Goal: Task Accomplishment & Management: Use online tool/utility

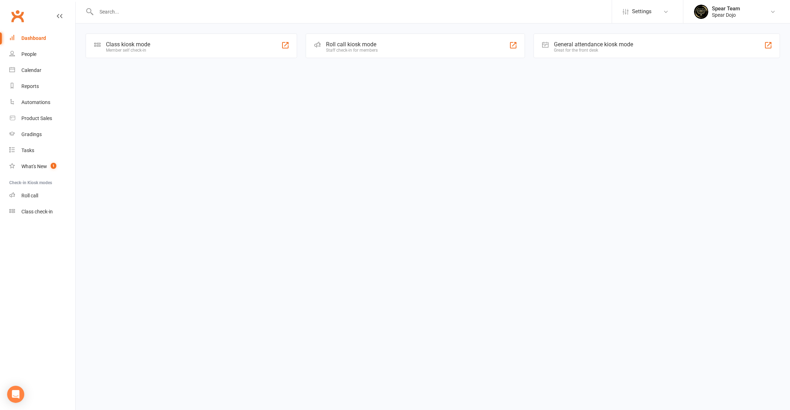
click at [115, 55] on div "Class kiosk mode Member self check-in" at bounding box center [191, 46] width 211 height 25
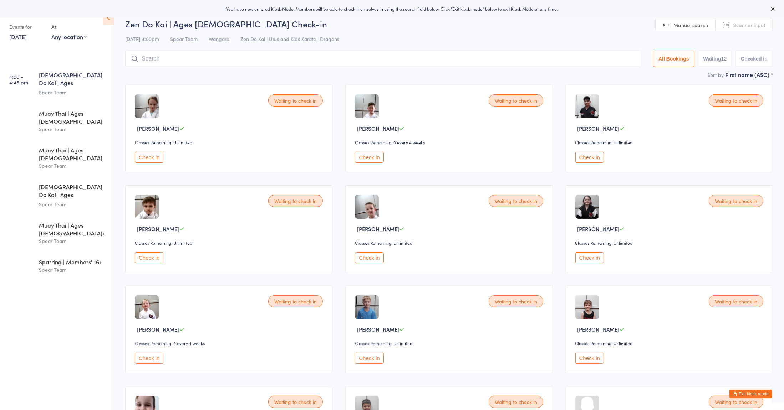
click at [585, 160] on button "Check in" at bounding box center [589, 157] width 29 height 11
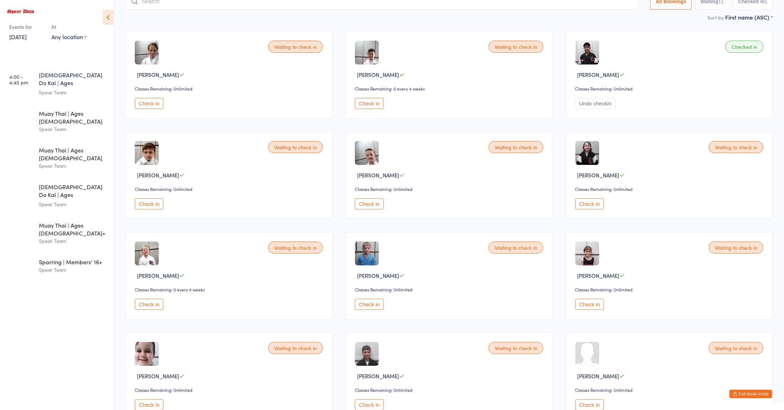
click at [363, 103] on button "Check in" at bounding box center [369, 103] width 29 height 11
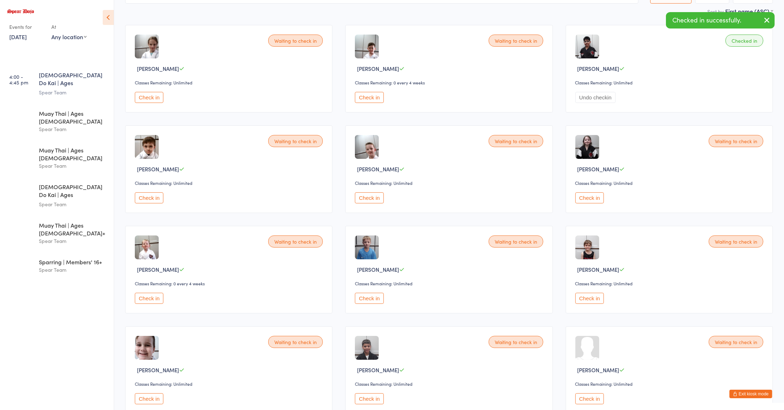
scroll to position [71, 0]
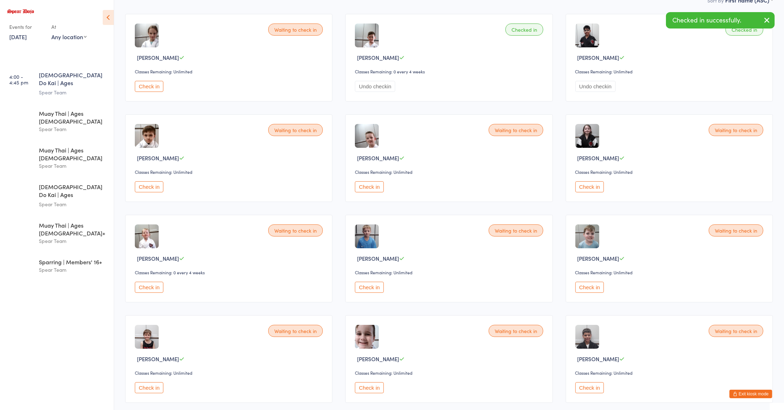
click at [153, 87] on button "Check in" at bounding box center [149, 86] width 29 height 11
click at [368, 184] on button "Check in" at bounding box center [369, 186] width 29 height 11
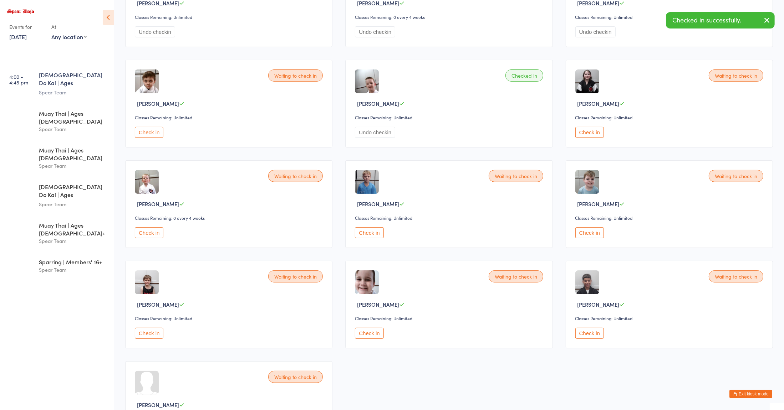
click at [594, 229] on button "Check in" at bounding box center [589, 232] width 29 height 11
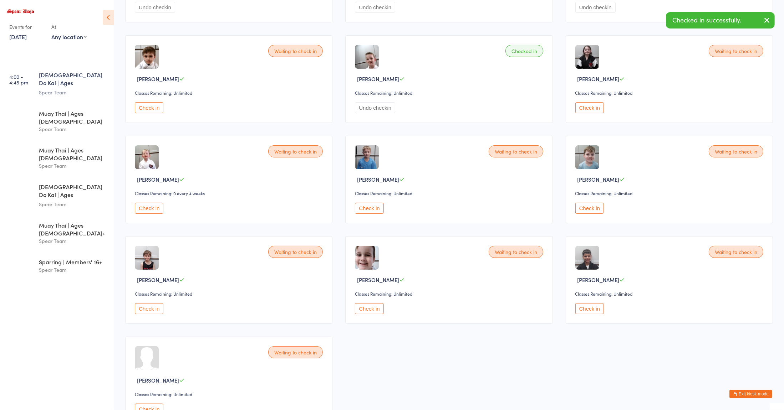
scroll to position [168, 0]
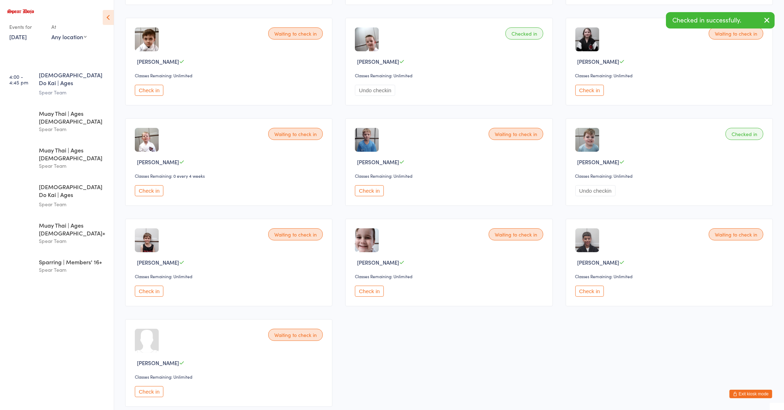
click at [152, 189] on button "Check in" at bounding box center [149, 190] width 29 height 11
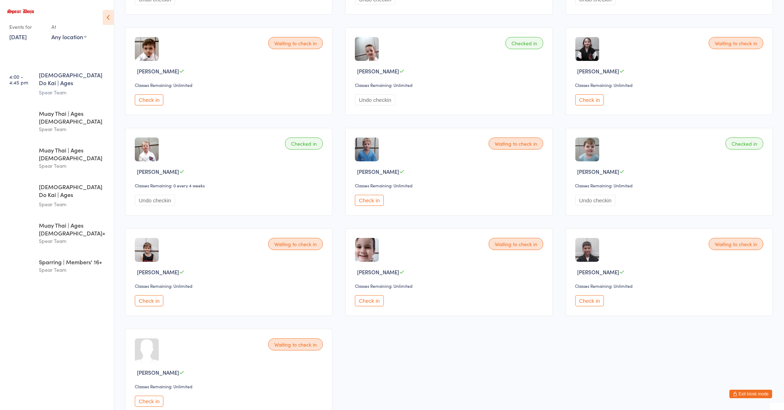
scroll to position [186, 0]
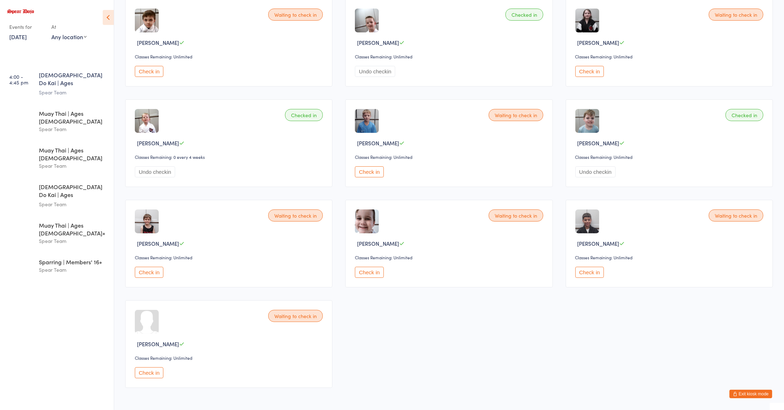
click at [579, 269] on button "Check in" at bounding box center [589, 272] width 29 height 11
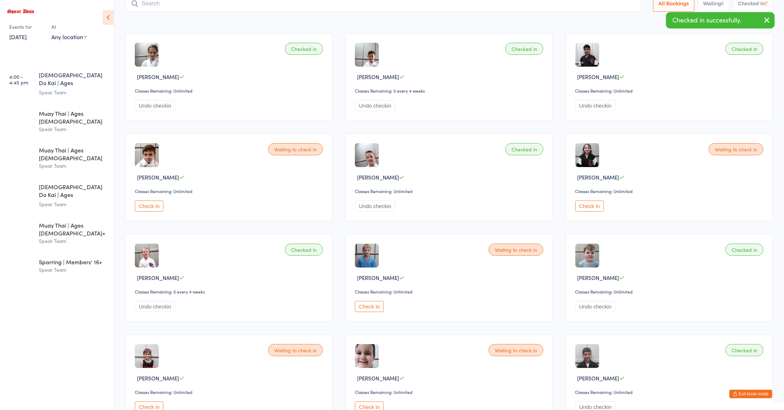
scroll to position [16, 0]
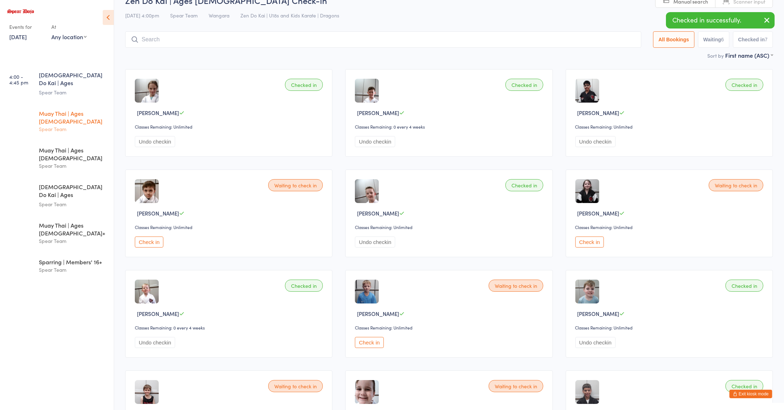
click at [55, 125] on div "Spear Team" at bounding box center [73, 129] width 69 height 8
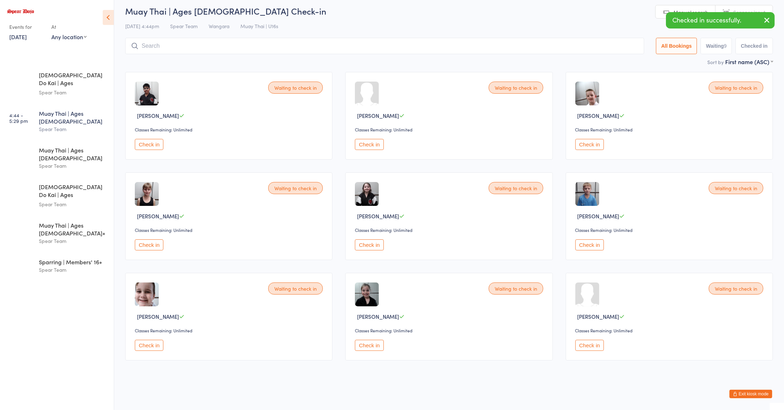
scroll to position [14, 0]
click at [590, 147] on button "Check in" at bounding box center [589, 144] width 29 height 11
click at [145, 142] on button "Check in" at bounding box center [149, 144] width 29 height 11
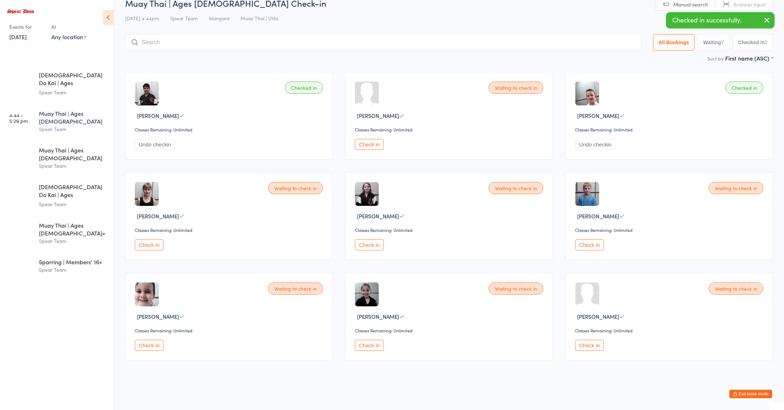
scroll to position [6, 0]
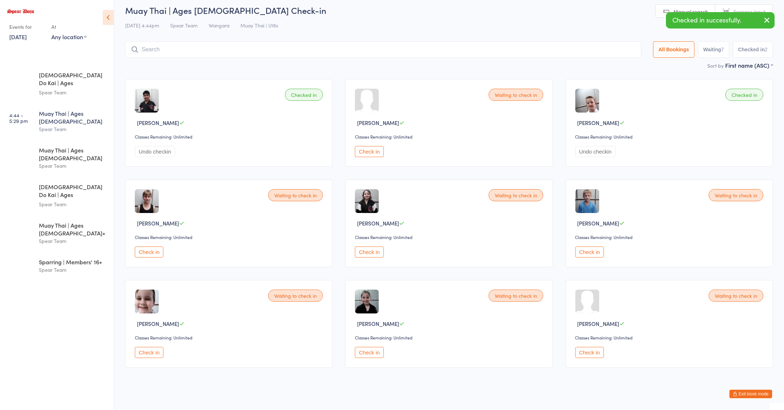
click at [377, 43] on input "search" at bounding box center [383, 49] width 516 height 16
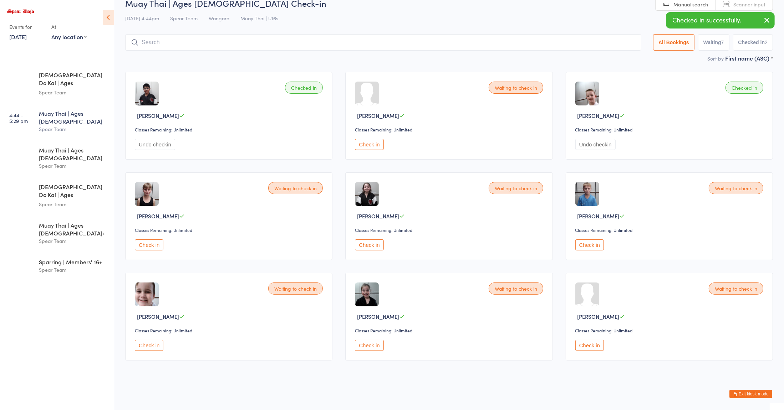
type input "a"
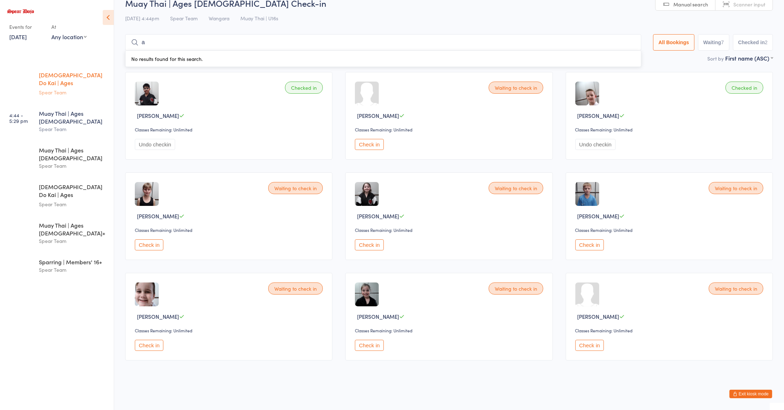
click at [72, 88] on div "Spear Team" at bounding box center [73, 92] width 69 height 8
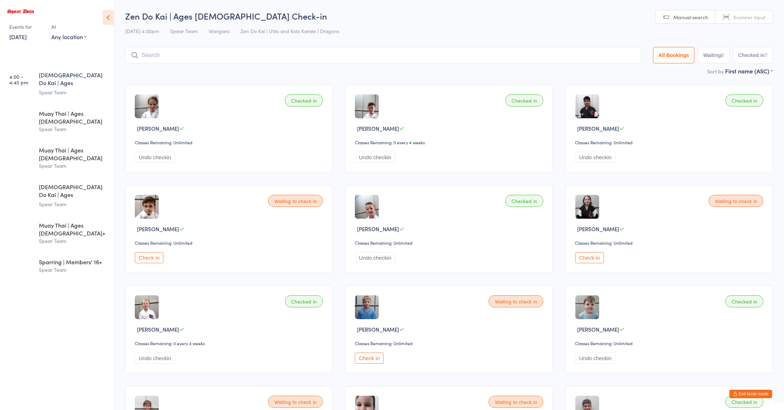
click at [247, 57] on input "search" at bounding box center [383, 55] width 516 height 16
type input "[PERSON_NAME]"
click at [619, 68] on button "Drop in" at bounding box center [619, 70] width 29 height 10
click at [56, 109] on div "Muay Thai | Ages [DEMOGRAPHIC_DATA]" at bounding box center [73, 117] width 69 height 16
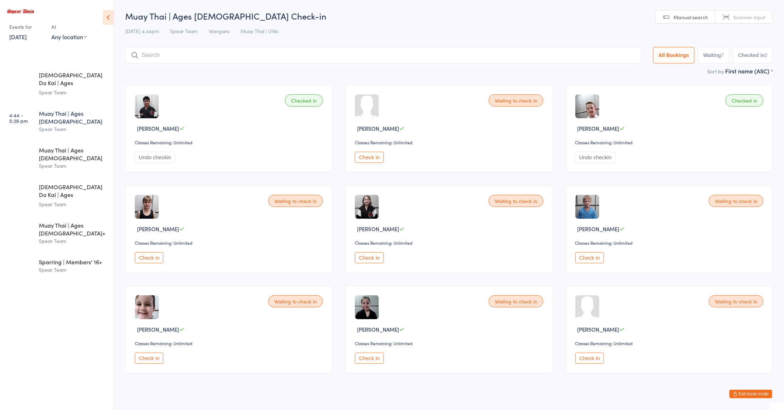
click at [155, 55] on input "search" at bounding box center [383, 55] width 516 height 16
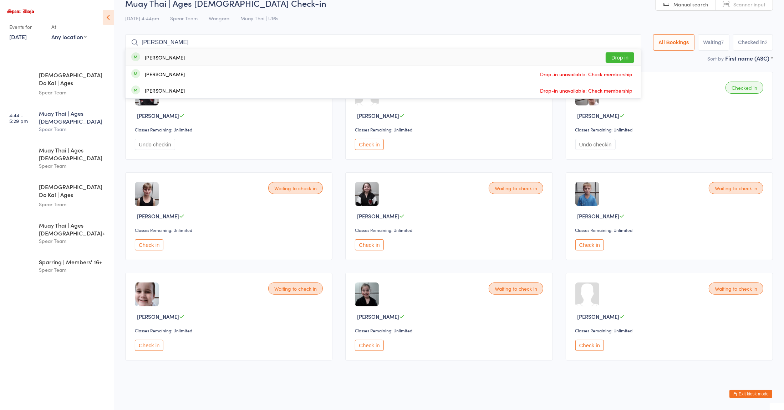
type input "[PERSON_NAME]"
click at [159, 56] on div "[PERSON_NAME]" at bounding box center [165, 58] width 40 height 6
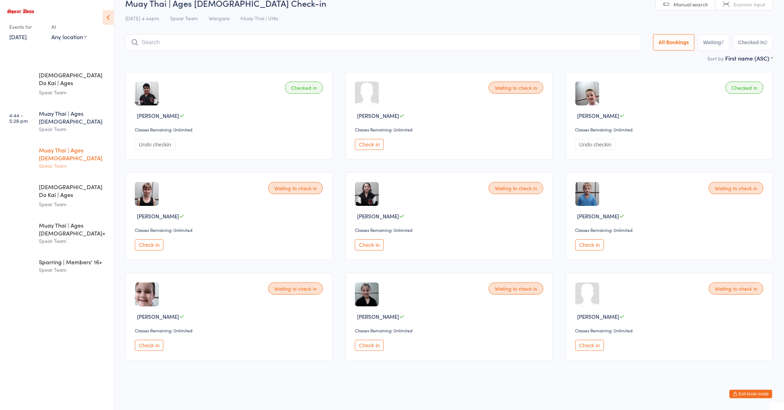
click at [72, 162] on div "Spear Team" at bounding box center [73, 166] width 69 height 8
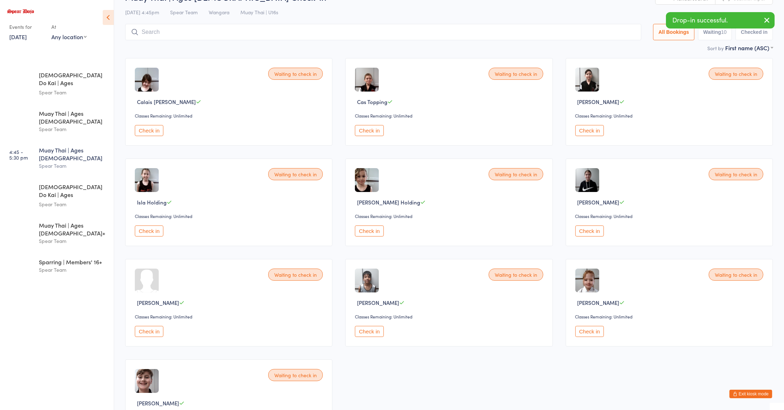
scroll to position [26, 0]
click at [73, 88] on div "Spear Team" at bounding box center [73, 92] width 69 height 8
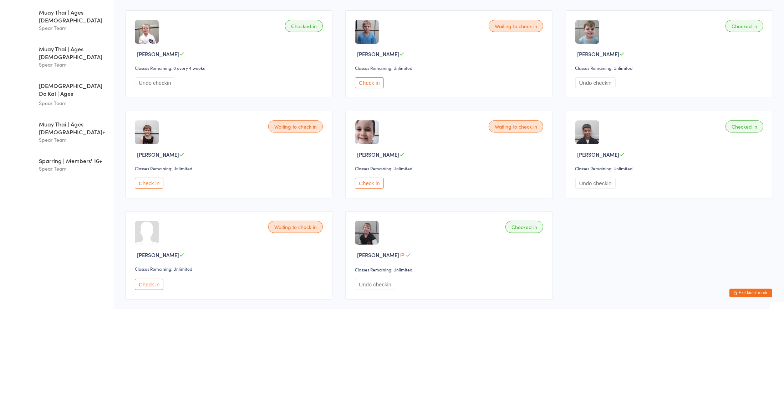
scroll to position [216, 0]
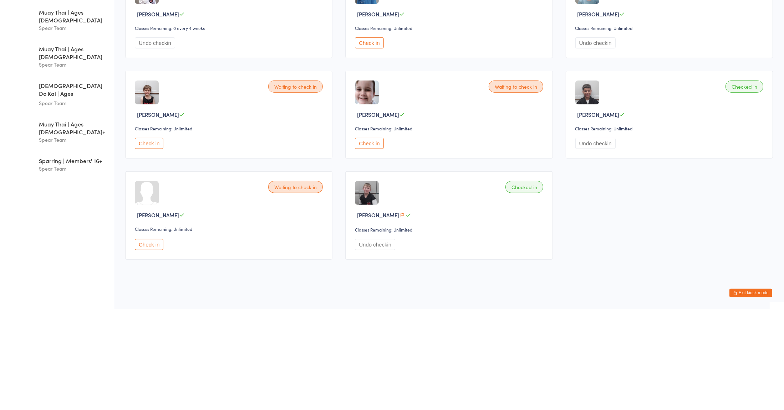
click at [149, 348] on button "Check in" at bounding box center [149, 345] width 29 height 11
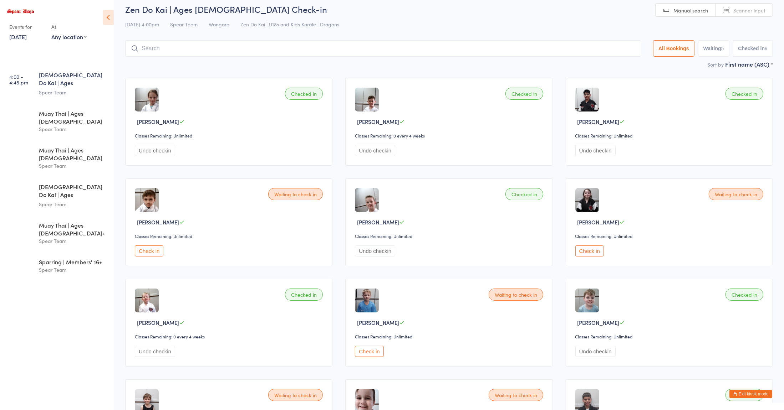
scroll to position [0, 0]
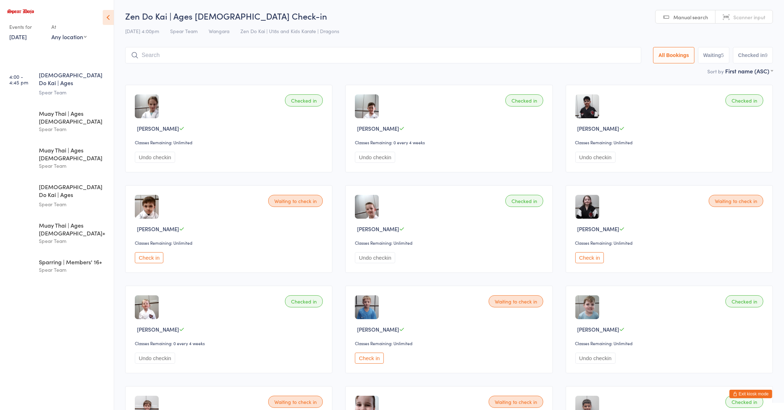
click at [164, 57] on input "search" at bounding box center [383, 55] width 516 height 16
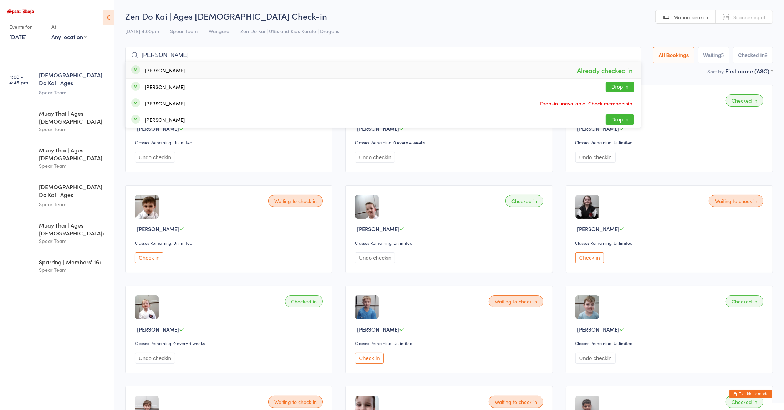
type input "samuel"
click at [166, 72] on div "Samuel Monks" at bounding box center [165, 70] width 40 height 6
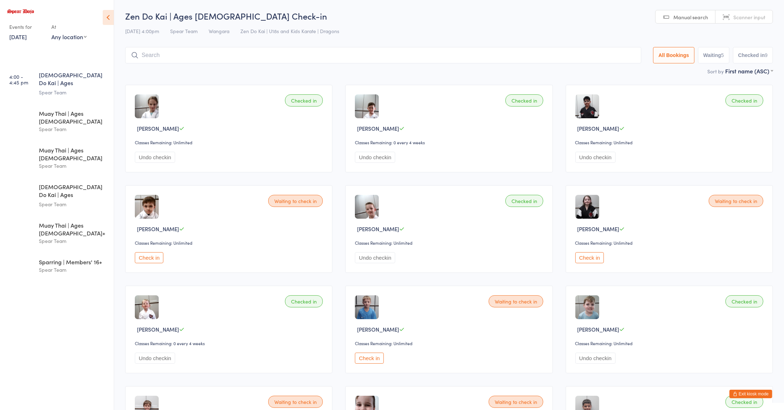
click at [261, 56] on input "search" at bounding box center [383, 55] width 516 height 16
type input "n"
type input "sam"
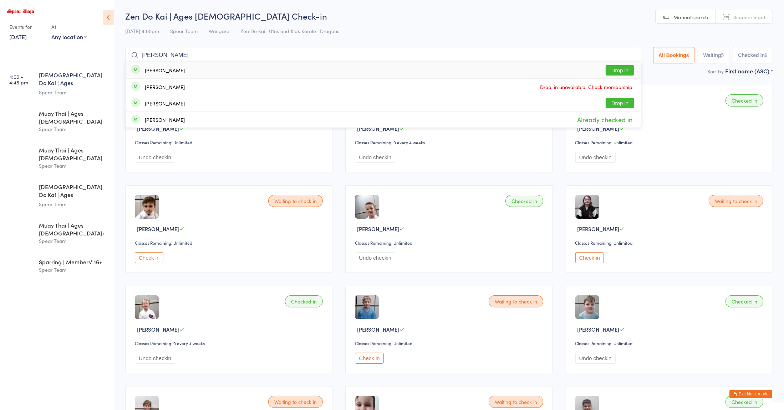
click at [628, 55] on input "sam" at bounding box center [383, 55] width 516 height 16
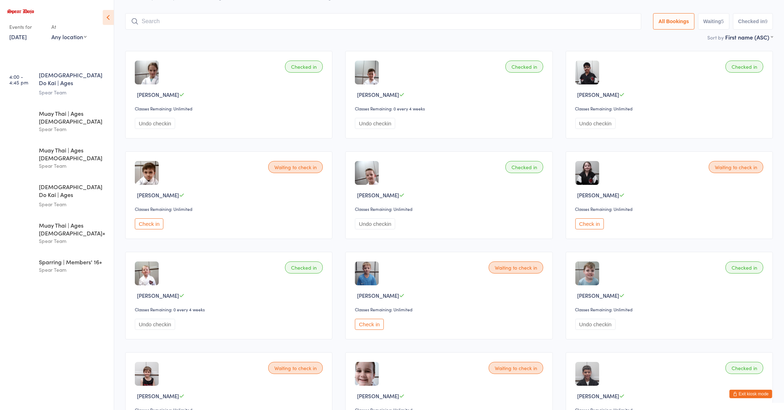
scroll to position [47, 0]
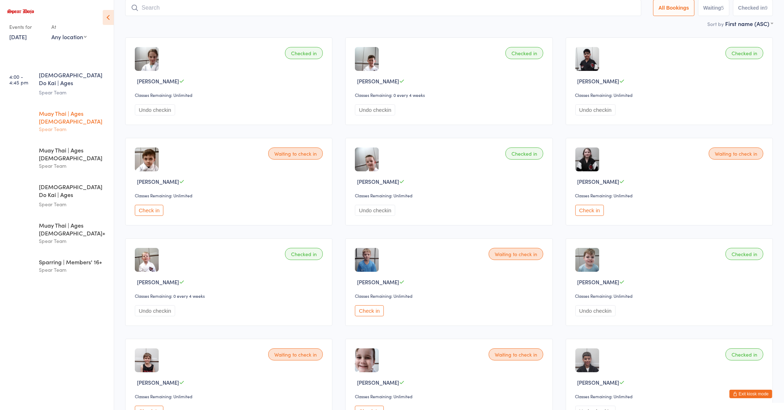
click at [64, 125] on div "Spear Team" at bounding box center [73, 129] width 69 height 8
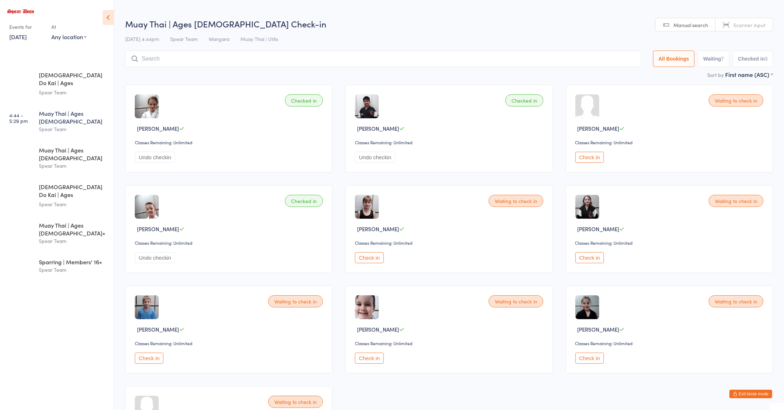
click at [374, 258] on button "Check in" at bounding box center [369, 257] width 29 height 11
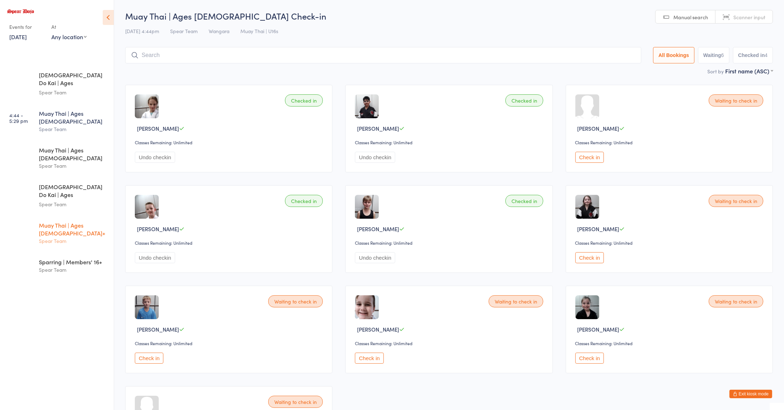
click at [51, 237] on div "Spear Team" at bounding box center [73, 241] width 69 height 8
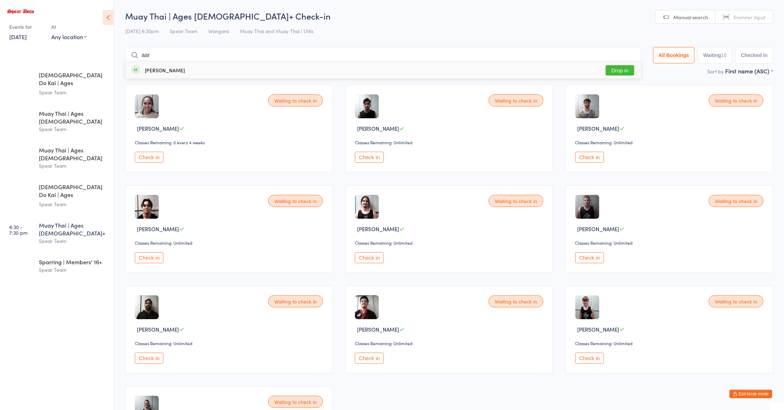
type input "aar"
click at [610, 73] on button "Drop in" at bounding box center [619, 70] width 29 height 10
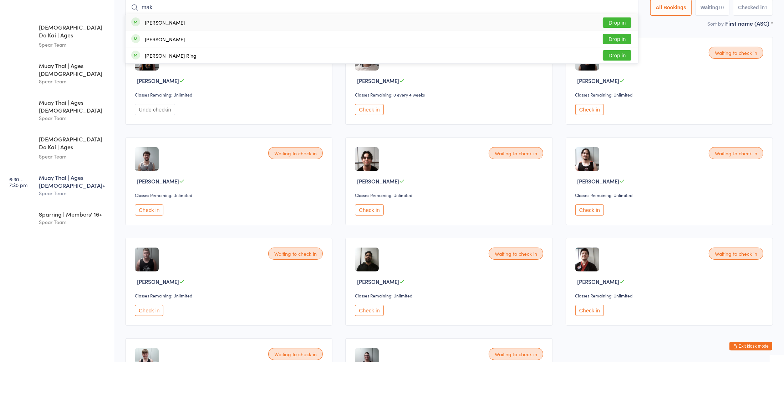
type input "mak"
click at [604, 88] on button "Drop in" at bounding box center [616, 87] width 29 height 10
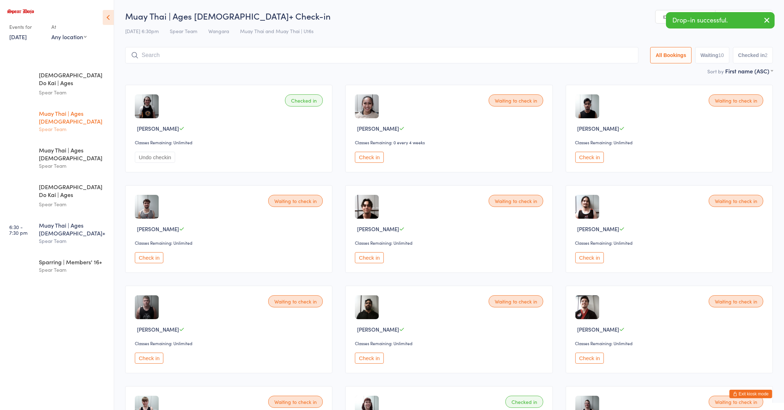
click at [53, 118] on div "Muay Thai | Ages 8 to 10 Spear Team" at bounding box center [76, 121] width 75 height 36
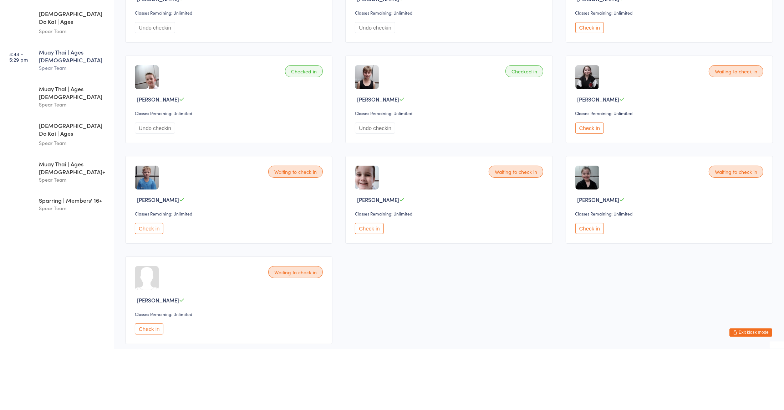
scroll to position [68, 0]
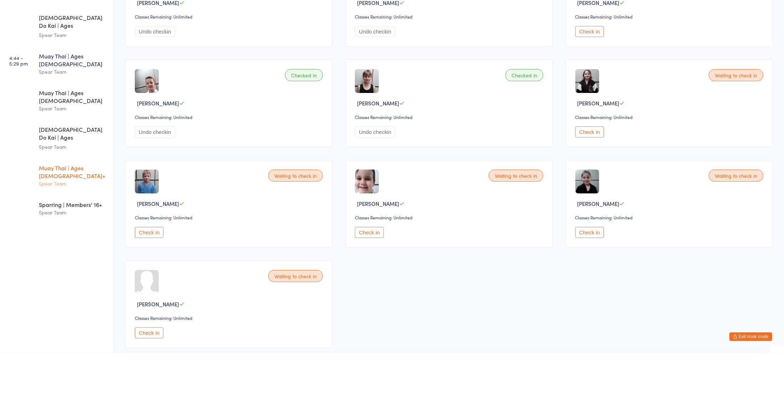
click at [37, 215] on link "6:30 - 7:30 pm Muay Thai | Ages 16+ Spear Team" at bounding box center [58, 233] width 112 height 36
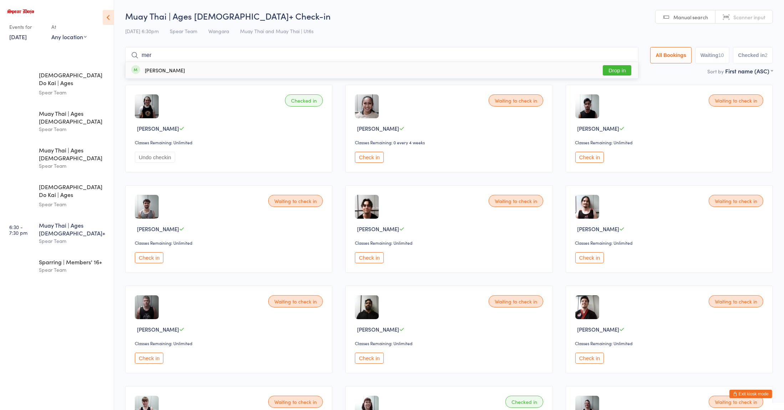
type input "mer"
click at [609, 72] on button "Drop in" at bounding box center [616, 70] width 29 height 10
click at [54, 162] on div "Spear Team" at bounding box center [73, 166] width 69 height 8
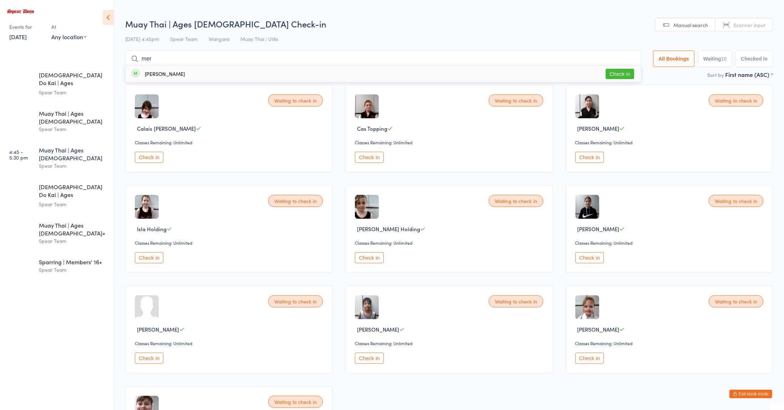
type input "mer"
click at [611, 75] on button "Check in" at bounding box center [619, 74] width 29 height 10
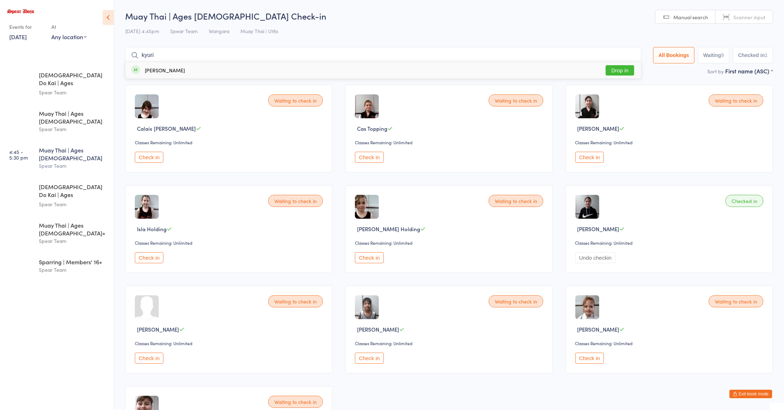
type input "kyuri"
click at [228, 75] on div "Kyuri Cassandra Ligos Harward Drop in" at bounding box center [382, 70] width 515 height 16
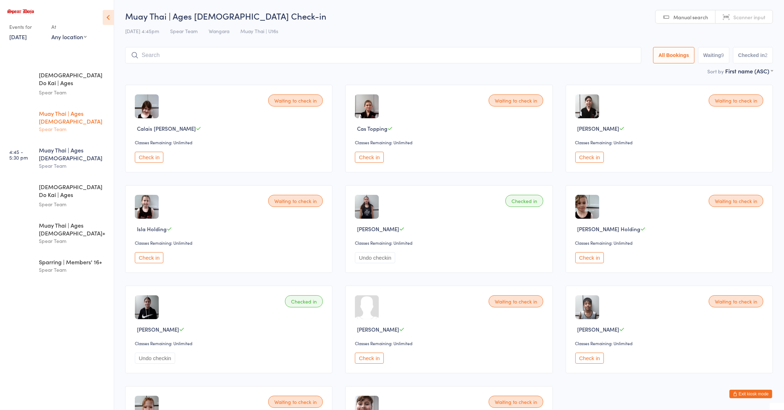
click at [55, 125] on div "Spear Team" at bounding box center [73, 129] width 69 height 8
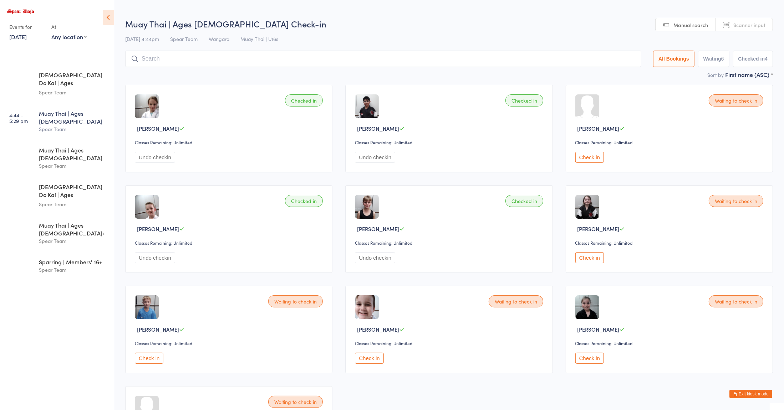
click at [728, 108] on div "Waiting to check in Darcy Barnes Classes Remaining: Unlimited Check in" at bounding box center [668, 129] width 207 height 88
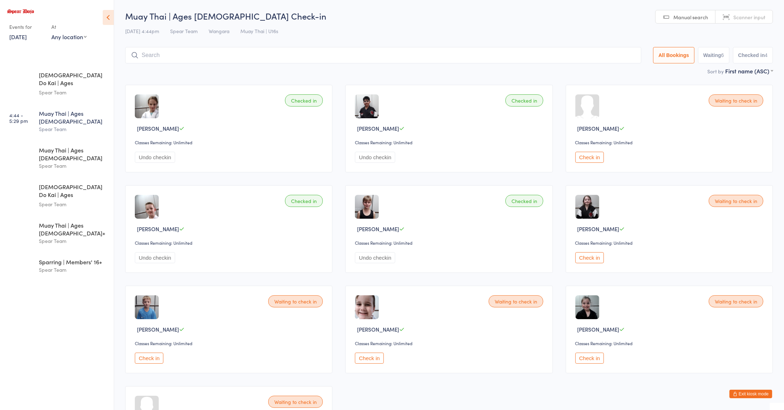
click at [591, 158] on button "Check in" at bounding box center [589, 157] width 29 height 11
click at [51, 146] on div "Muay Thai | Ages 11 to 15" at bounding box center [73, 154] width 69 height 16
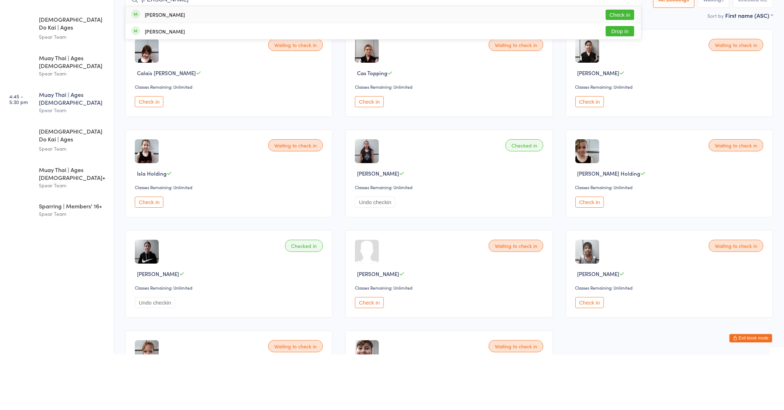
type input "zachary"
click at [625, 69] on button "Check in" at bounding box center [619, 70] width 29 height 10
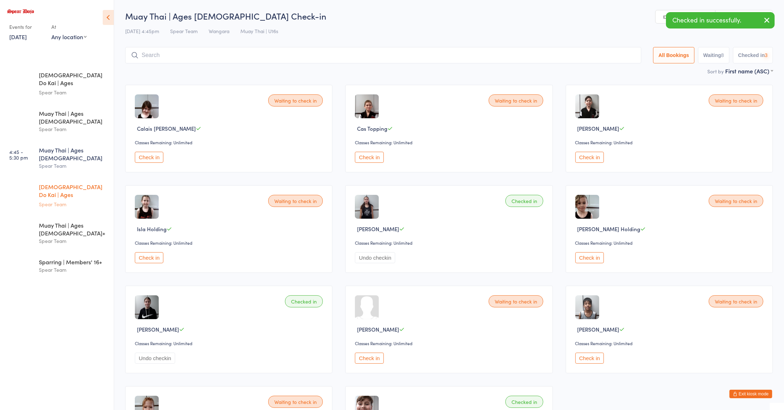
click at [43, 200] on div "Spear Team" at bounding box center [73, 204] width 69 height 8
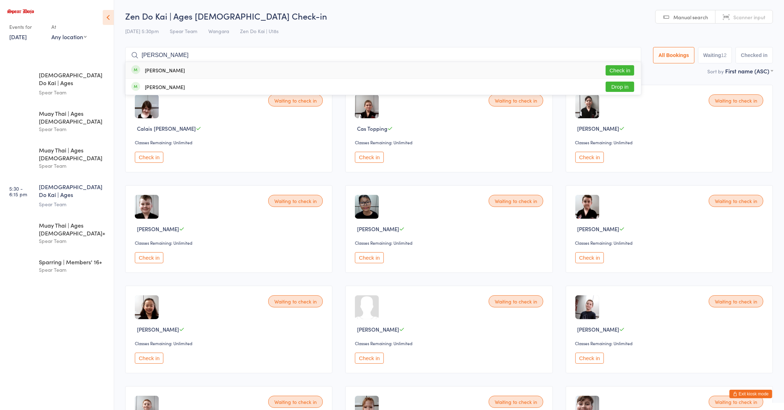
type input "zachary"
click at [626, 75] on button "Check in" at bounding box center [619, 70] width 29 height 10
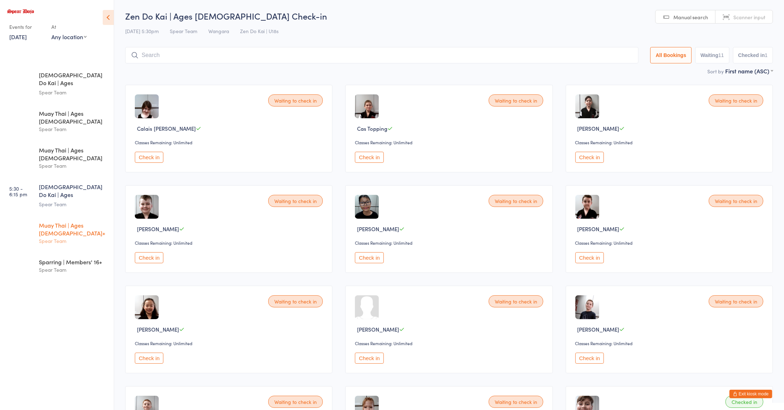
click at [77, 221] on div "Muay Thai | Ages 16+" at bounding box center [73, 229] width 69 height 16
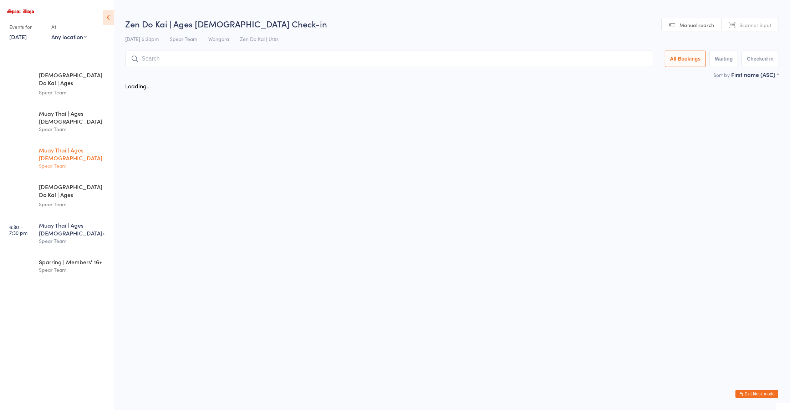
click at [84, 162] on div "Spear Team" at bounding box center [73, 166] width 69 height 8
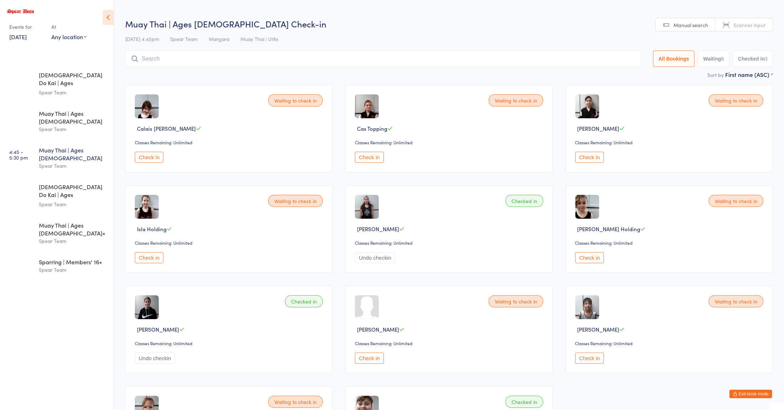
click at [265, 57] on input "search" at bounding box center [383, 59] width 516 height 16
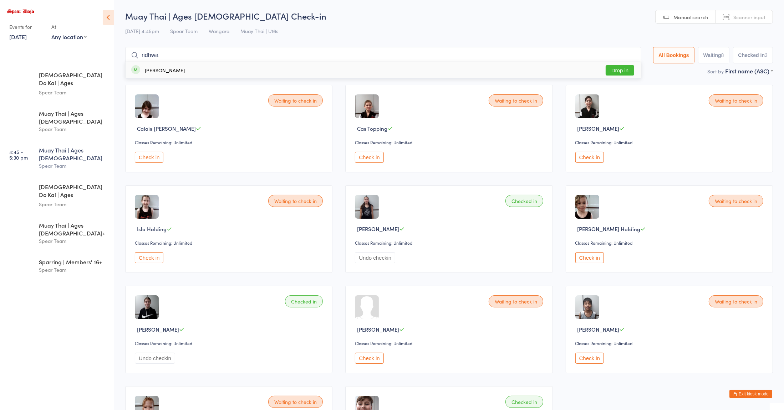
type input "ridhwa"
click at [616, 69] on button "Drop in" at bounding box center [619, 70] width 29 height 10
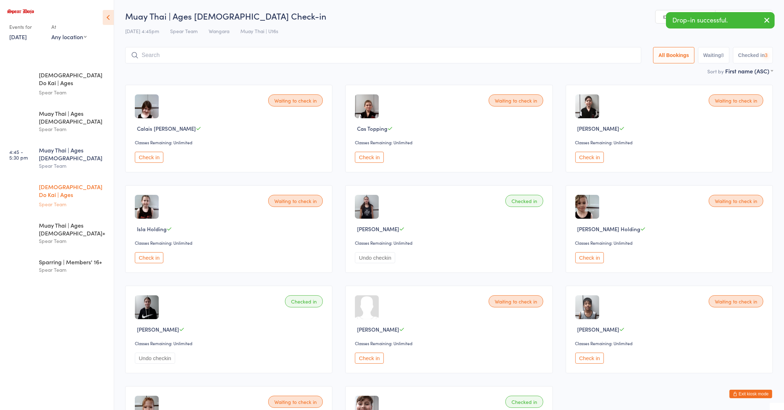
click at [90, 183] on div "Zen Do Kai | Ages 11 to 15" at bounding box center [73, 191] width 69 height 17
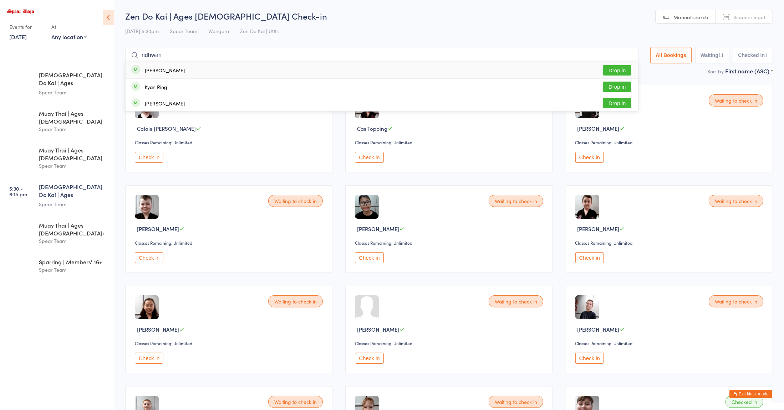
type input "ridhwan"
click at [619, 66] on button "Drop in" at bounding box center [616, 70] width 29 height 10
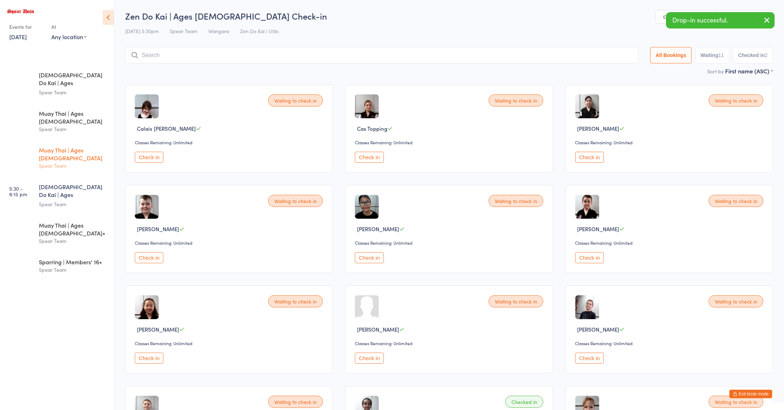
click at [88, 146] on div "Muay Thai | Ages 11 to 15" at bounding box center [73, 154] width 69 height 16
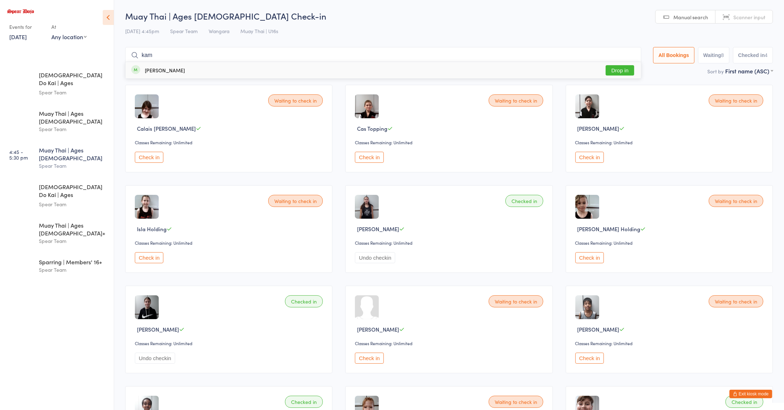
type input "kam"
click at [620, 73] on button "Drop in" at bounding box center [619, 70] width 29 height 10
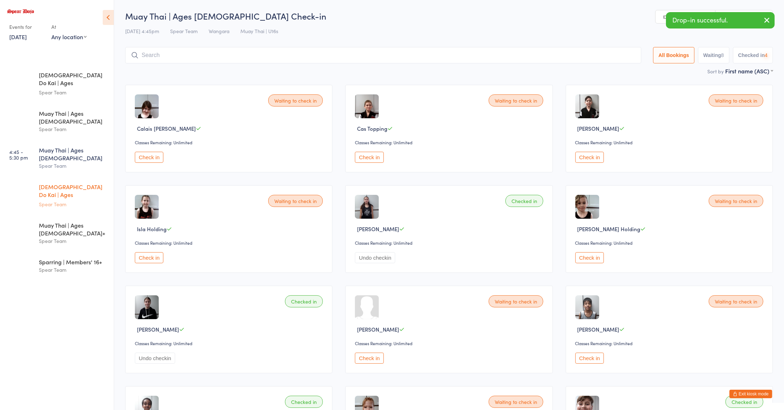
click at [64, 200] on div "Spear Team" at bounding box center [73, 204] width 69 height 8
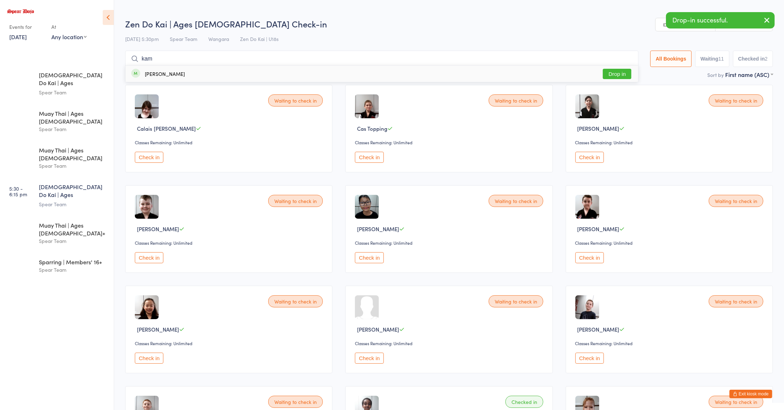
type input "kam"
click at [624, 76] on button "Drop in" at bounding box center [616, 74] width 29 height 10
click at [48, 152] on div "Muay Thai | Ages 11 to 15 Spear Team" at bounding box center [76, 158] width 75 height 36
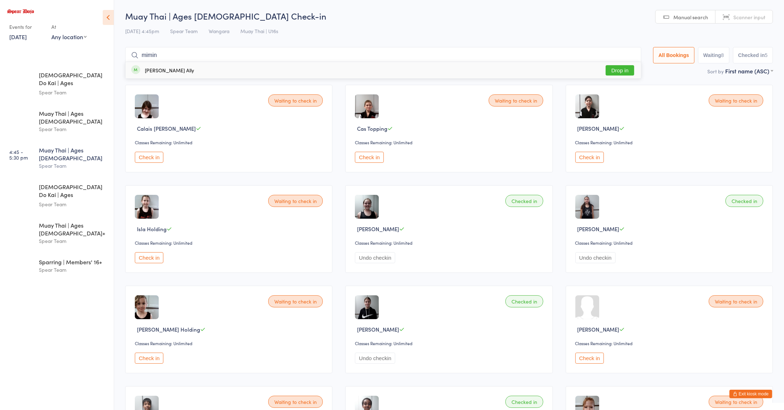
type input "mimin"
click at [616, 73] on button "Drop in" at bounding box center [619, 70] width 29 height 10
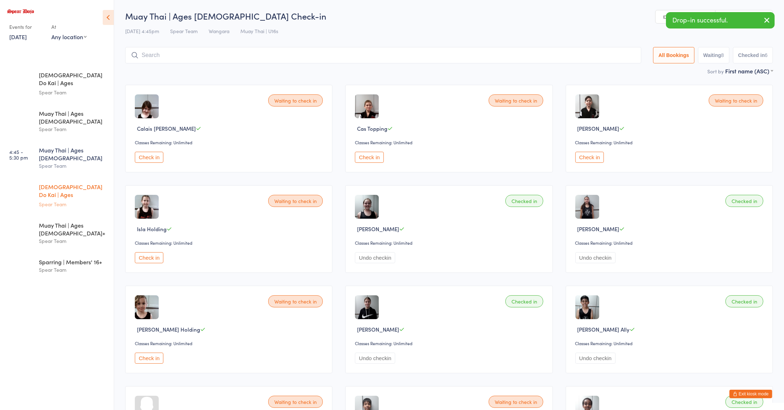
click at [51, 200] on div "Spear Team" at bounding box center [73, 204] width 69 height 8
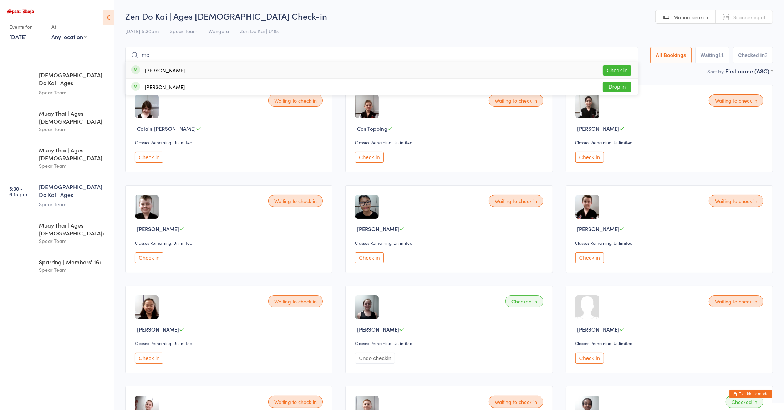
type input "m"
type input "momin"
click at [607, 73] on button "Drop in" at bounding box center [616, 70] width 29 height 10
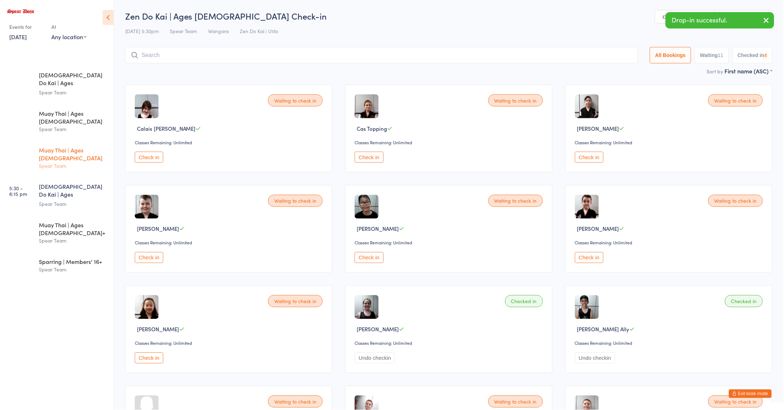
click at [47, 162] on div "Spear Team" at bounding box center [73, 166] width 69 height 8
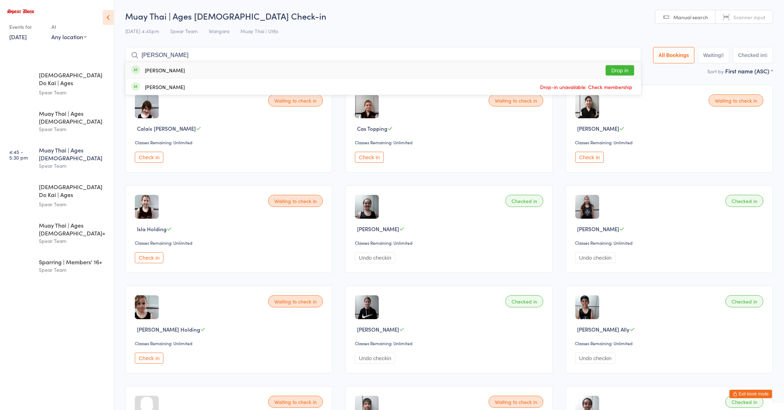
type input "cooper"
click at [619, 70] on button "Drop in" at bounding box center [619, 70] width 29 height 10
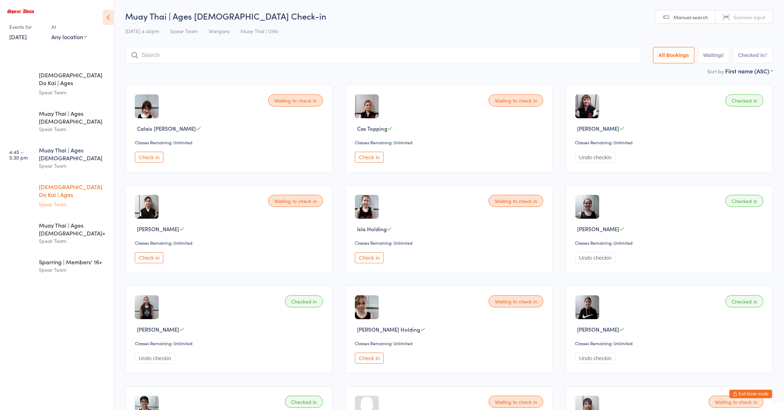
click at [91, 200] on div "Spear Team" at bounding box center [73, 204] width 69 height 8
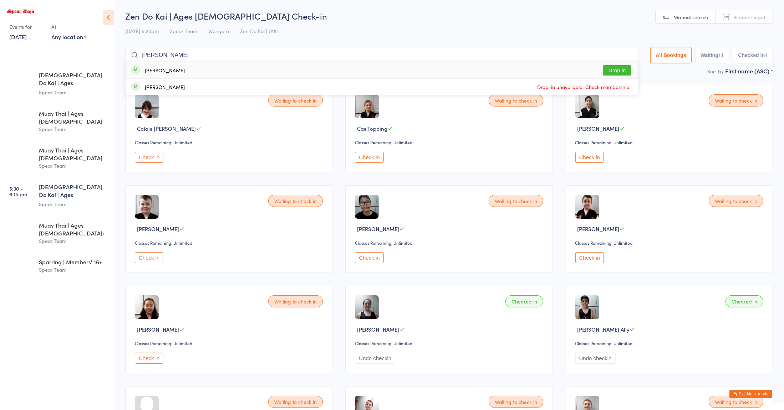
type input "cooper"
click at [617, 73] on button "Drop in" at bounding box center [616, 70] width 29 height 10
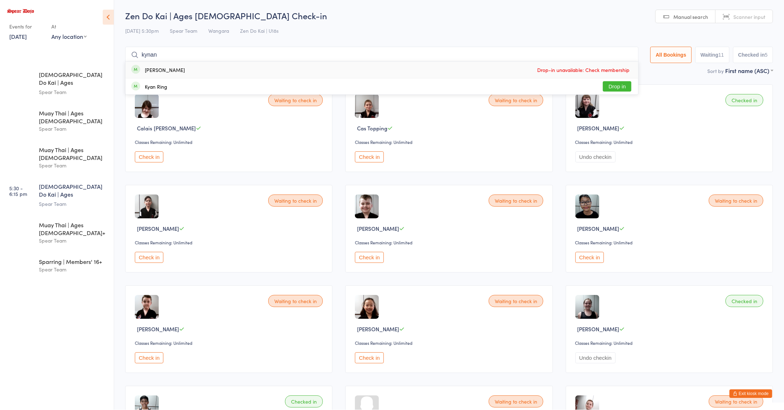
type input "kynan"
click at [180, 72] on div "Kynan Velkovski Drop-in unavailable: Check membership" at bounding box center [381, 70] width 512 height 16
click at [77, 109] on div "Muay Thai | Ages 8 to 10" at bounding box center [73, 117] width 69 height 16
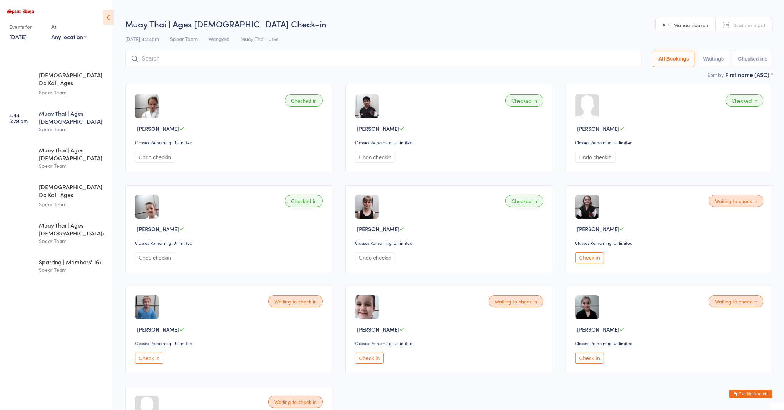
click at [219, 60] on input "search" at bounding box center [383, 59] width 516 height 16
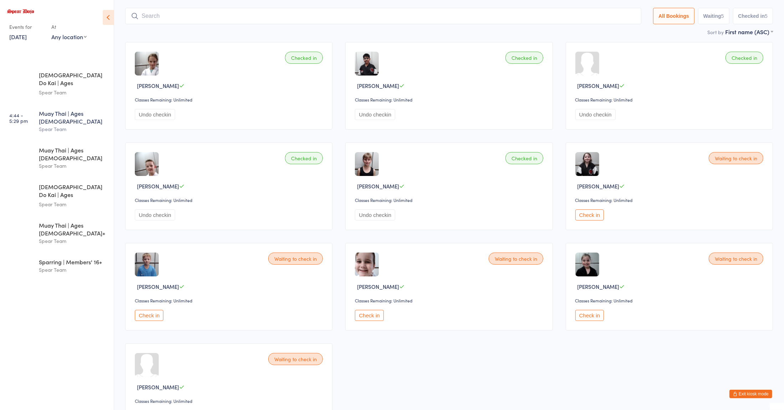
scroll to position [51, 0]
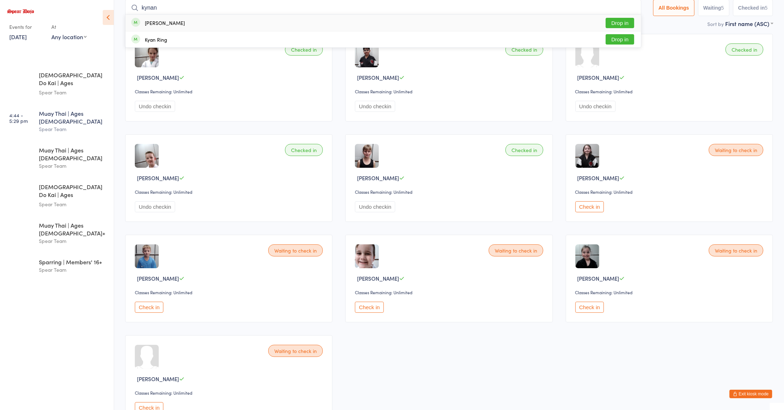
type input "kynan"
click at [193, 29] on div "Kynan Velkovski Drop in" at bounding box center [382, 23] width 515 height 16
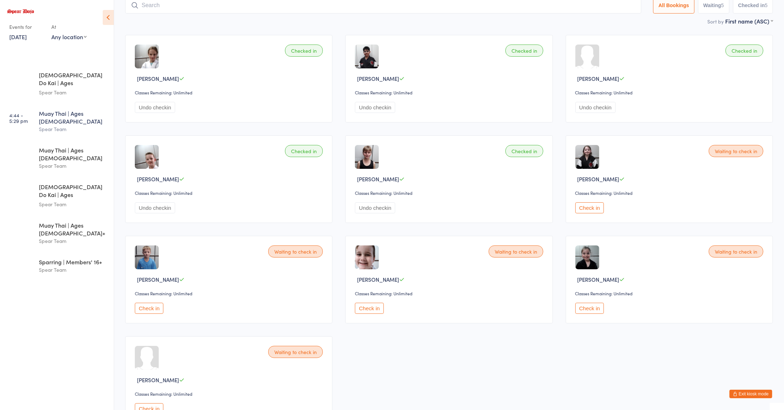
scroll to position [0, 0]
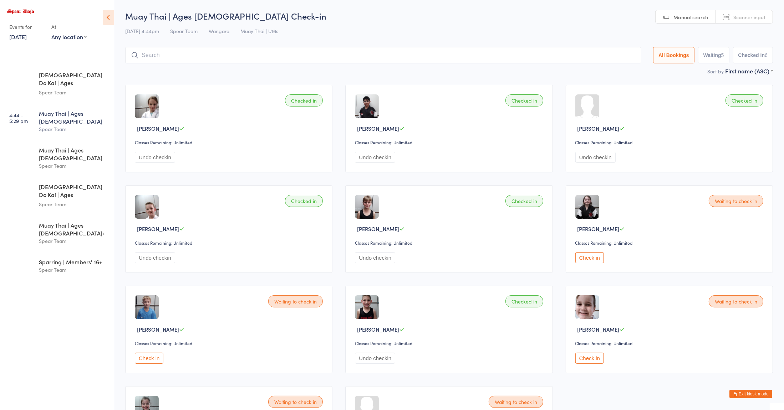
click at [542, 56] on input "search" at bounding box center [383, 55] width 516 height 16
type input "nathan monks"
click at [621, 72] on button "Drop in" at bounding box center [619, 70] width 29 height 10
click at [47, 162] on div "Spear Team" at bounding box center [73, 166] width 69 height 8
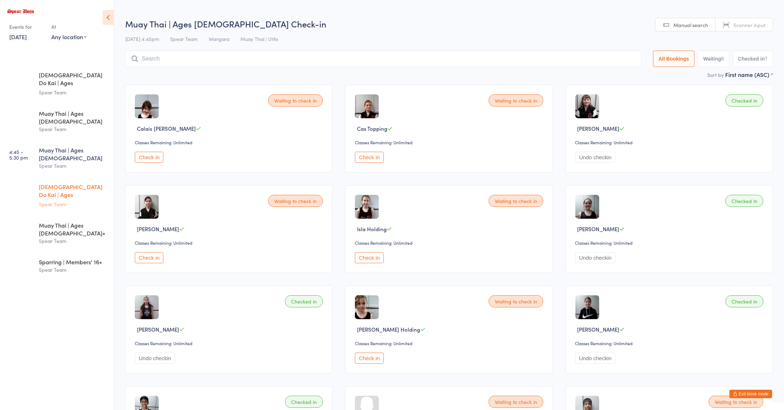
click at [40, 183] on div "Zen Do Kai | Ages 11 to 15" at bounding box center [73, 191] width 69 height 17
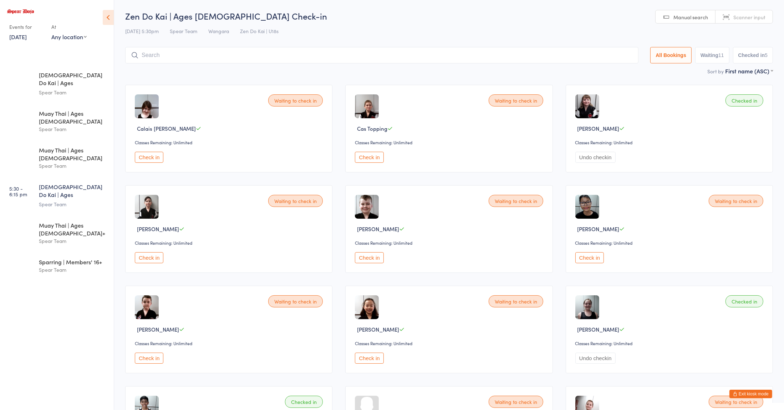
click at [366, 160] on button "Check in" at bounding box center [369, 157] width 29 height 11
click at [84, 162] on div "Spear Team" at bounding box center [73, 166] width 69 height 8
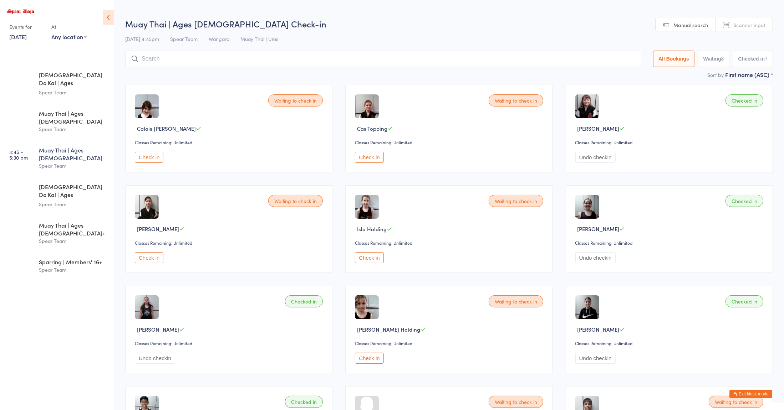
click at [374, 160] on button "Check in" at bounding box center [369, 157] width 29 height 11
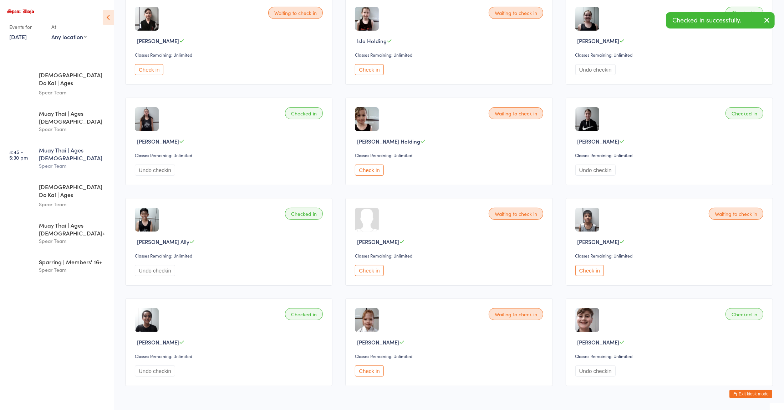
scroll to position [192, 0]
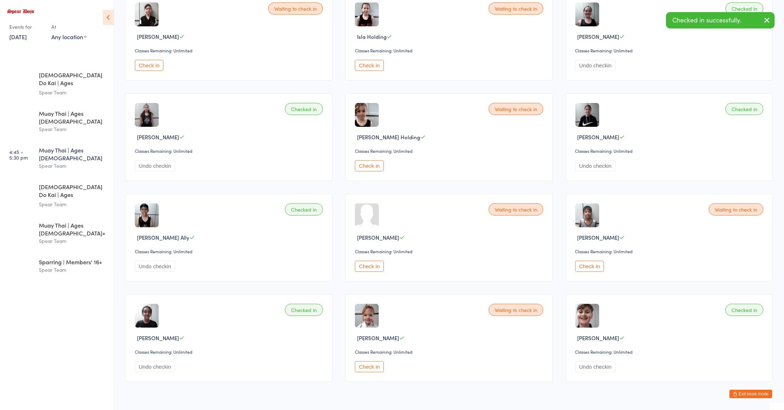
click at [374, 268] on button "Check in" at bounding box center [369, 266] width 29 height 11
click at [582, 271] on button "Check in" at bounding box center [589, 266] width 29 height 11
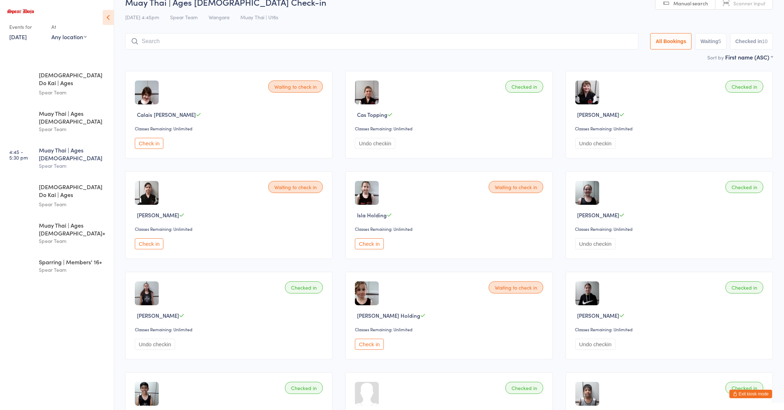
scroll to position [0, 0]
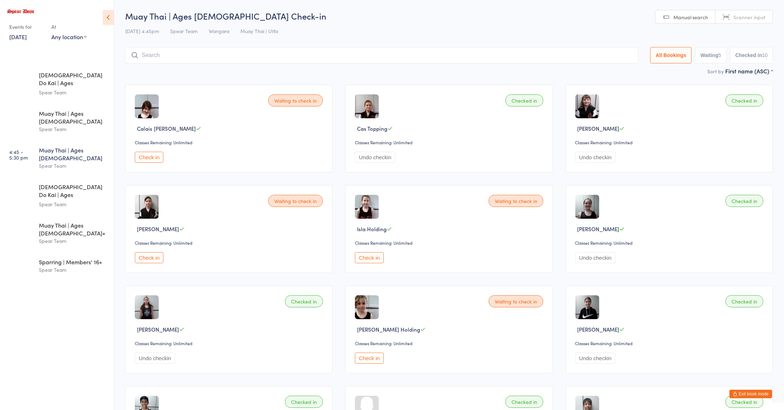
click at [318, 57] on input "search" at bounding box center [381, 55] width 513 height 16
type input "kyuri"
click at [448, 185] on div "Waiting to check in Isla Holding Classes Remaining: Unlimited Check in" at bounding box center [448, 229] width 207 height 88
click at [370, 56] on input "kyuri" at bounding box center [381, 55] width 513 height 16
click at [625, 55] on input "kyuri" at bounding box center [381, 55] width 513 height 16
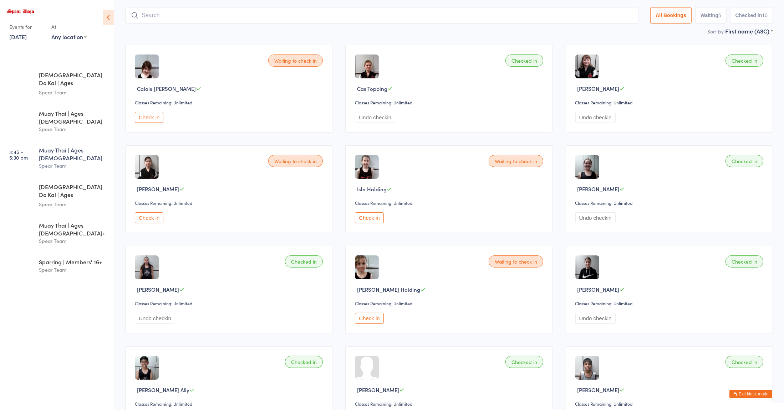
scroll to position [47, 0]
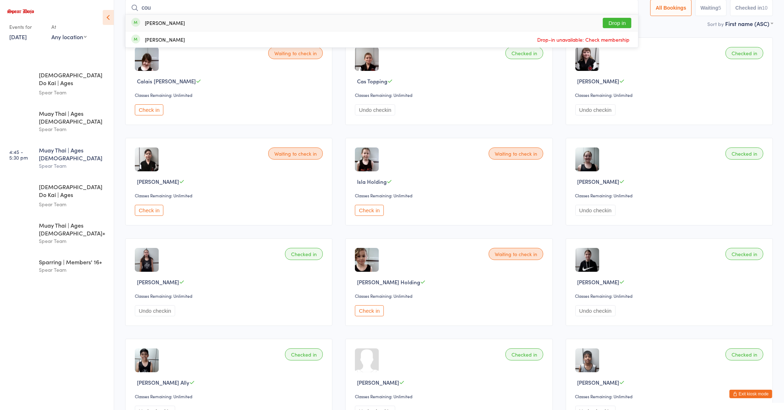
type input "cou"
click at [615, 25] on button "Drop in" at bounding box center [616, 23] width 29 height 10
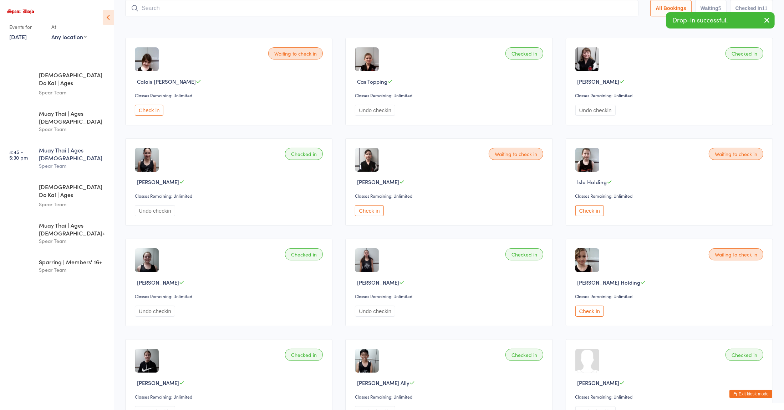
click at [559, 221] on div "Waiting to check in Calais Sims Classes Remaining: Unlimited Check in Checked i…" at bounding box center [449, 332] width 660 height 603
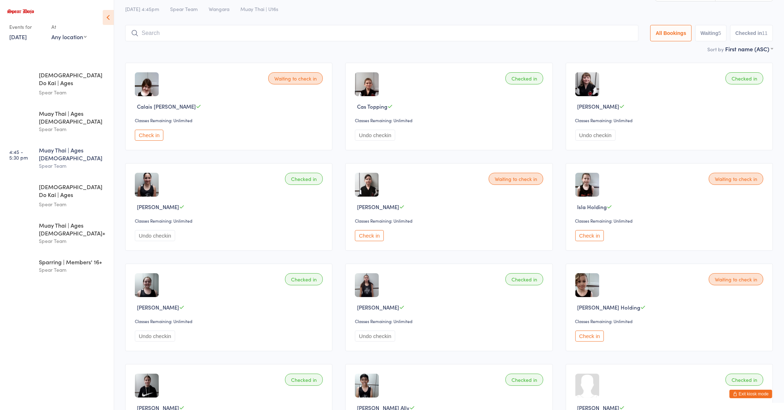
scroll to position [0, 0]
